Goal: Information Seeking & Learning: Learn about a topic

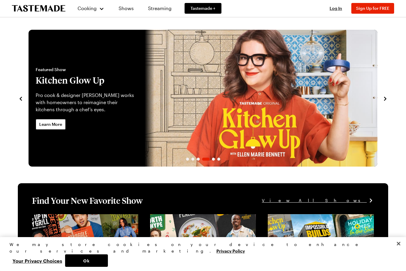
click at [124, 8] on link "Shows" at bounding box center [126, 8] width 27 height 17
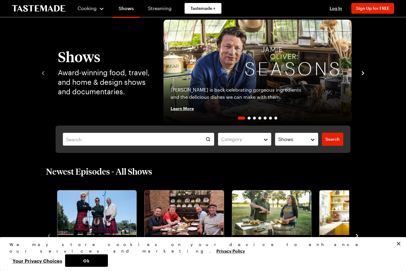
scroll to position [17, 0]
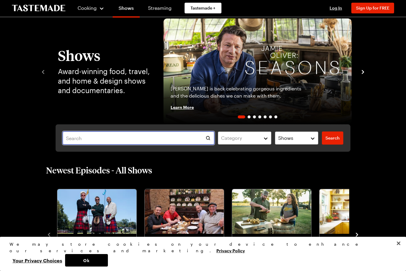
click at [75, 135] on input "text" at bounding box center [138, 138] width 151 height 13
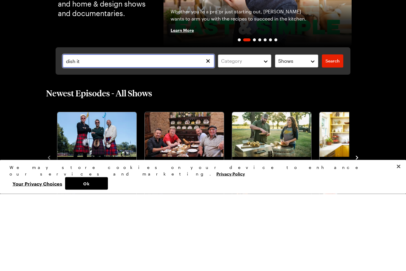
type input "dish it"
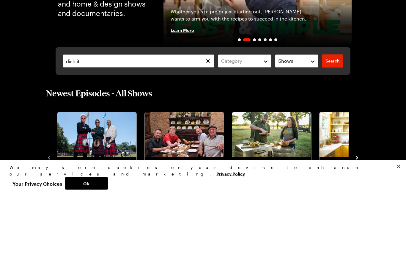
click at [333, 135] on span "Search" at bounding box center [332, 138] width 14 height 6
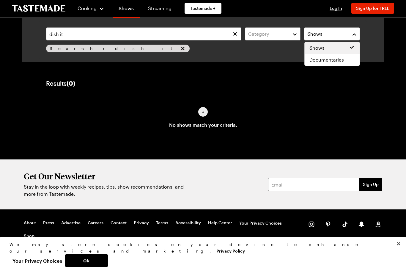
click at [339, 32] on div "Shows" at bounding box center [327, 33] width 40 height 7
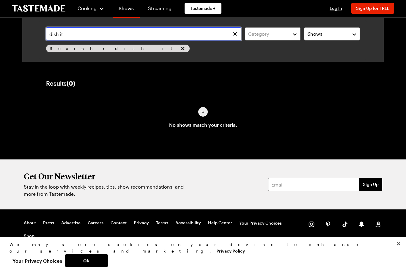
click at [103, 36] on input "dish it" at bounding box center [143, 33] width 195 height 13
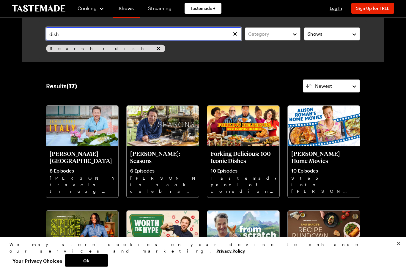
type input "dish"
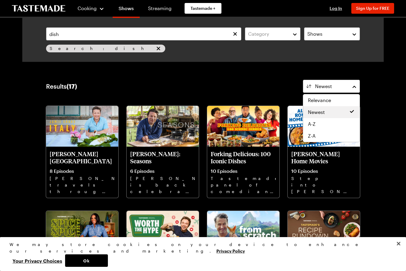
scroll to position [0, 0]
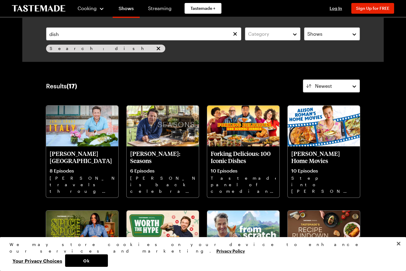
click at [246, 86] on div "Results ( 17 ) Newest" at bounding box center [203, 85] width 314 height 13
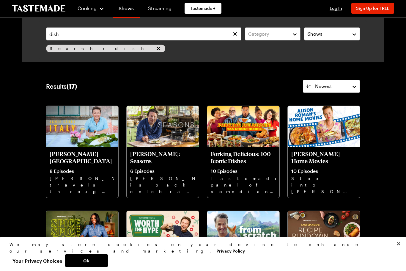
click at [58, 7] on icon "To Tastemade Home Page" at bounding box center [38, 8] width 53 height 7
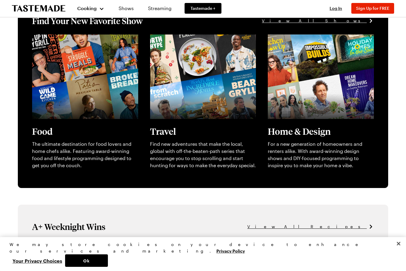
scroll to position [193, 0]
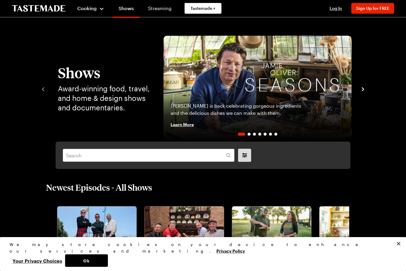
scroll to position [94, 0]
